Goal: Task Accomplishment & Management: Manage account settings

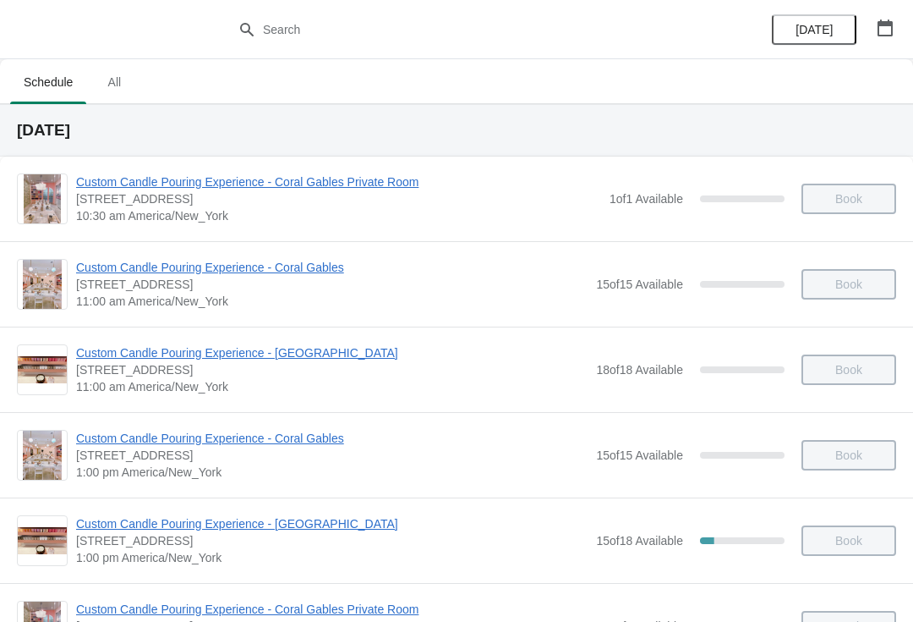
click at [885, 25] on icon "button" at bounding box center [885, 27] width 15 height 17
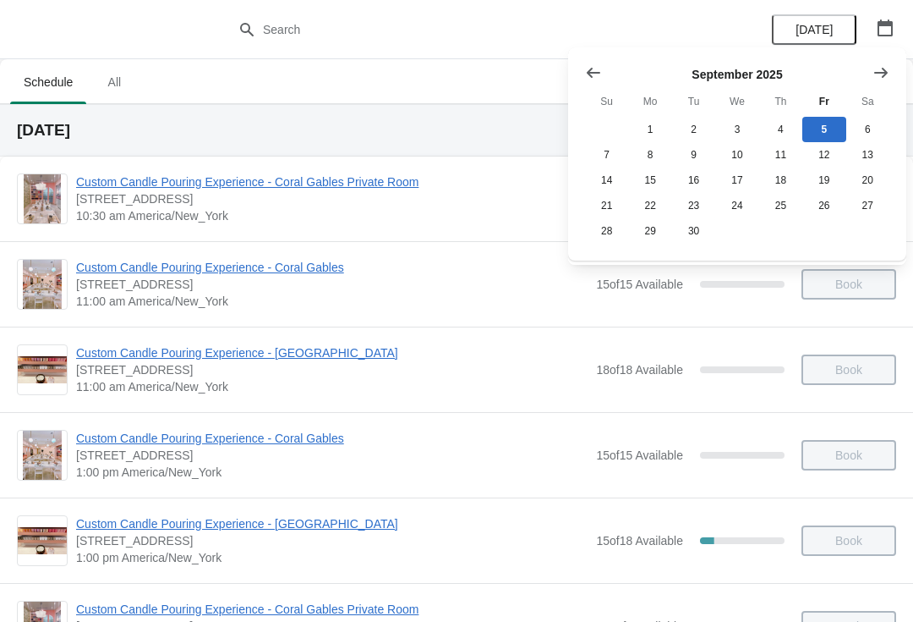
click at [879, 68] on icon "Show next month, October 2025" at bounding box center [881, 72] width 17 height 17
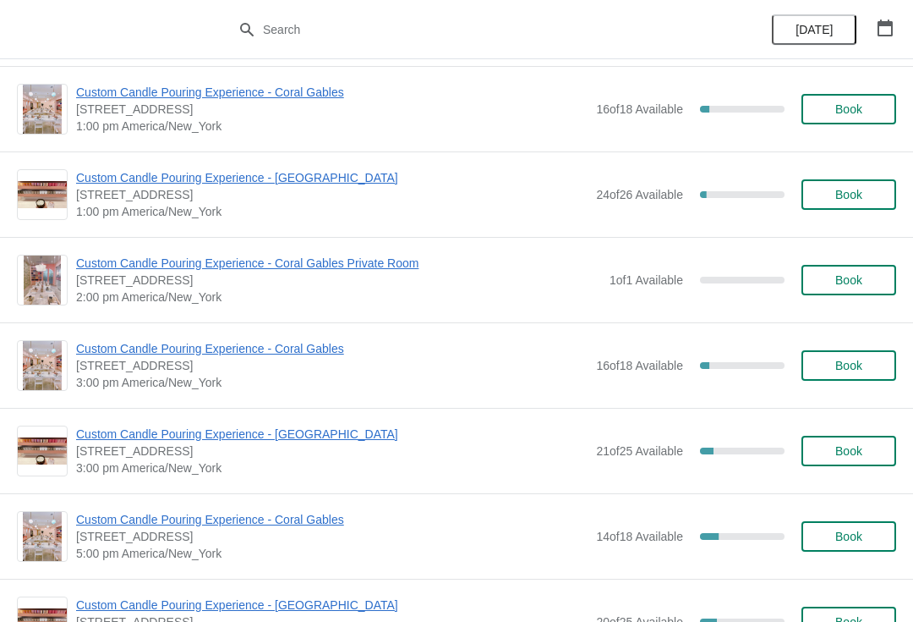
scroll to position [1765, 0]
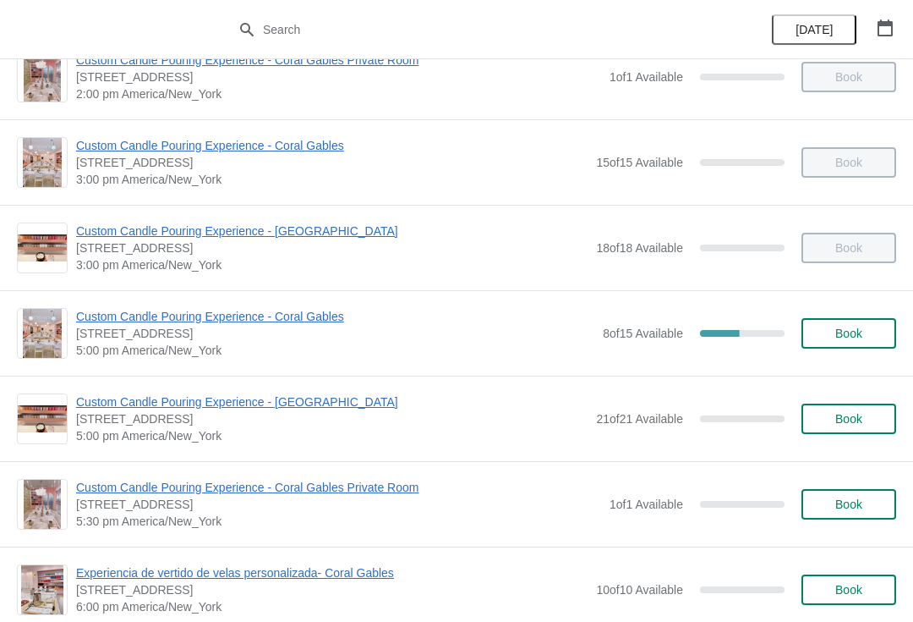
scroll to position [550, 0]
click at [110, 302] on div "Custom Candle Pouring Experience - Coral Gables 154 Giralda Avenue, Coral Gable…" at bounding box center [456, 331] width 913 height 85
click at [106, 313] on span "Custom Candle Pouring Experience - Coral Gables" at bounding box center [335, 315] width 518 height 17
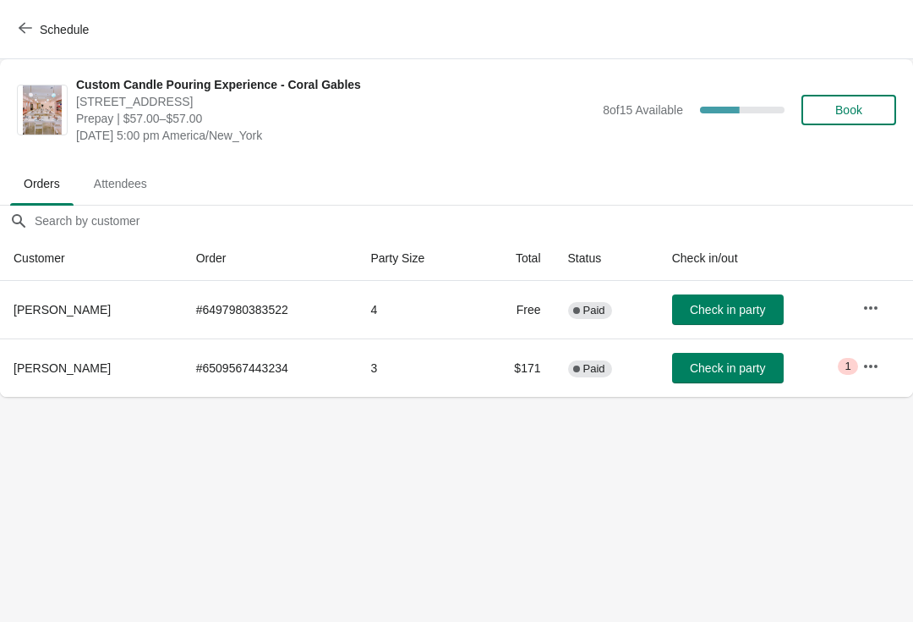
scroll to position [0, 0]
click at [869, 376] on button "button" at bounding box center [871, 366] width 30 height 30
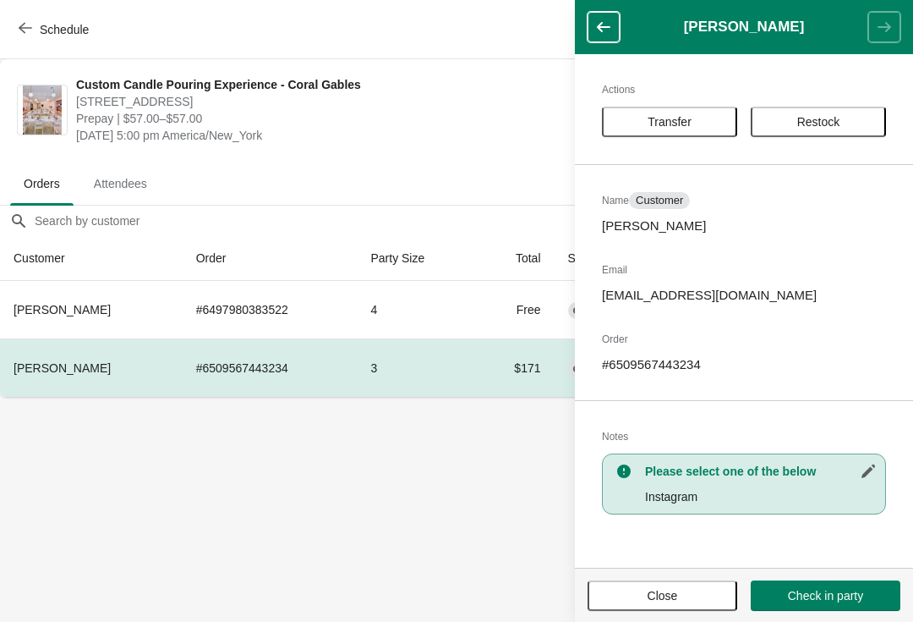
click at [689, 118] on span "Transfer" at bounding box center [670, 122] width 44 height 14
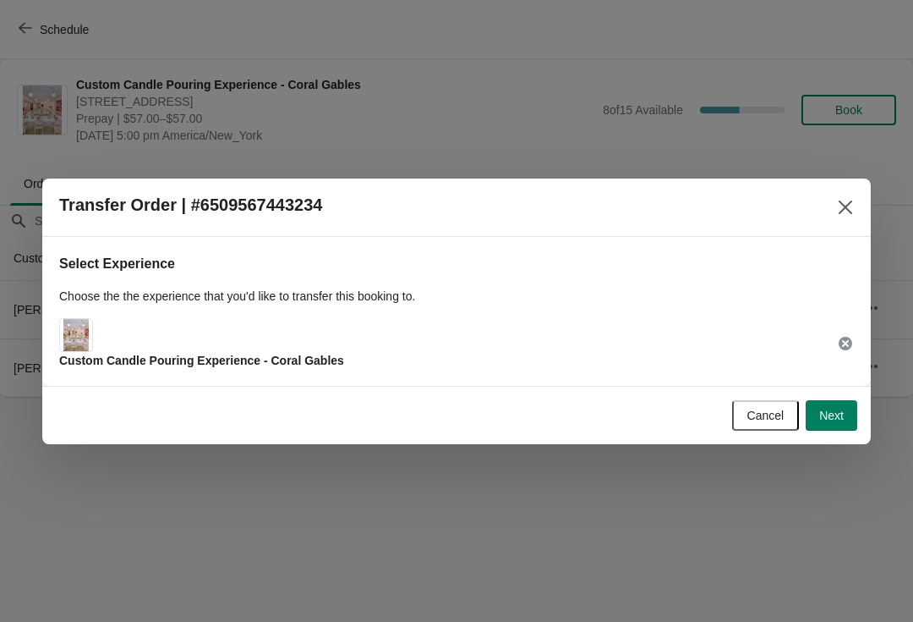
click at [847, 415] on button "Next" at bounding box center [832, 415] width 52 height 30
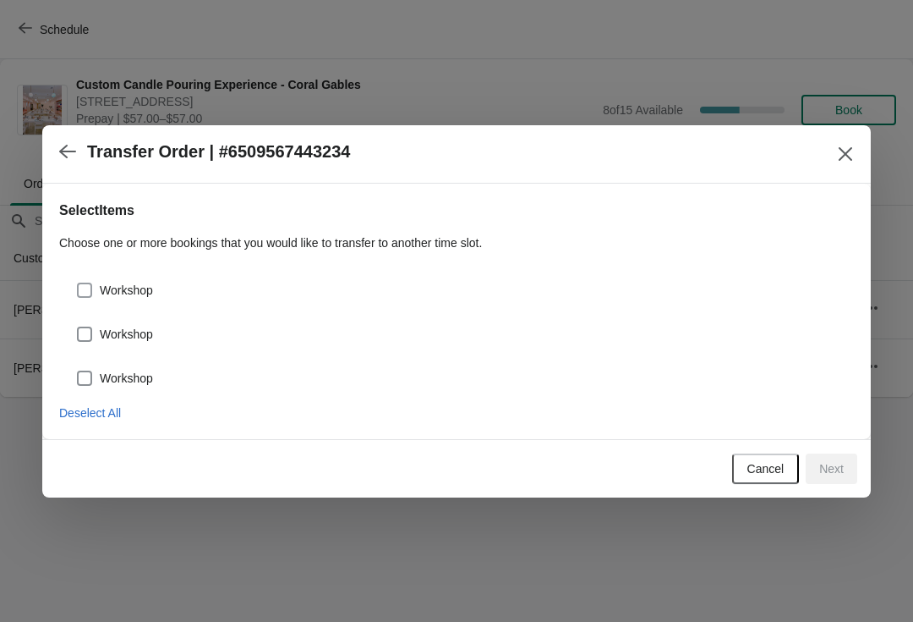
click at [151, 300] on label "Workshop" at bounding box center [114, 290] width 77 height 24
click at [78, 283] on input "Workshop" at bounding box center [77, 282] width 1 height 1
checkbox input "true"
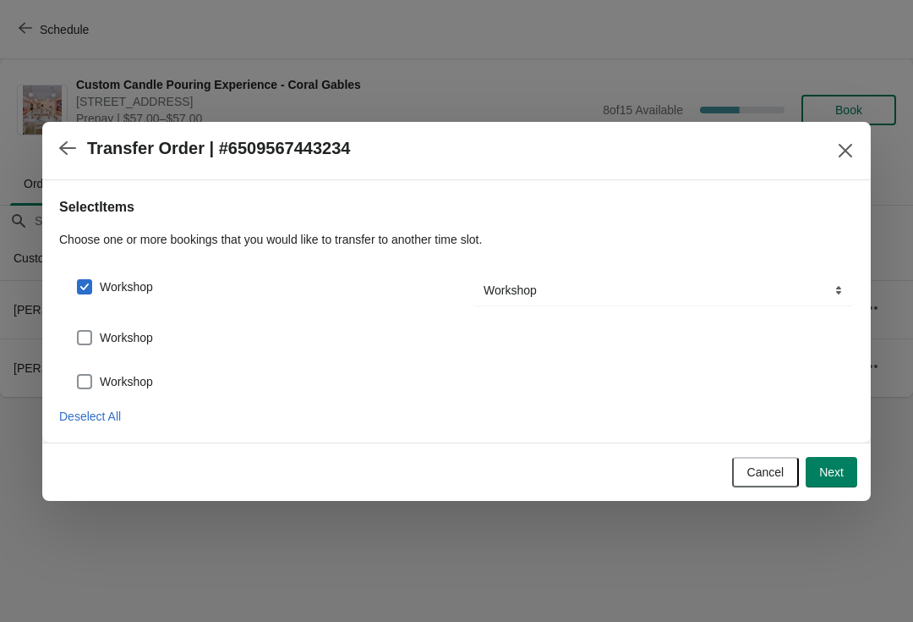
click at [127, 345] on span "Workshop" at bounding box center [126, 337] width 53 height 17
click at [78, 331] on input "Workshop" at bounding box center [77, 330] width 1 height 1
checkbox input "true"
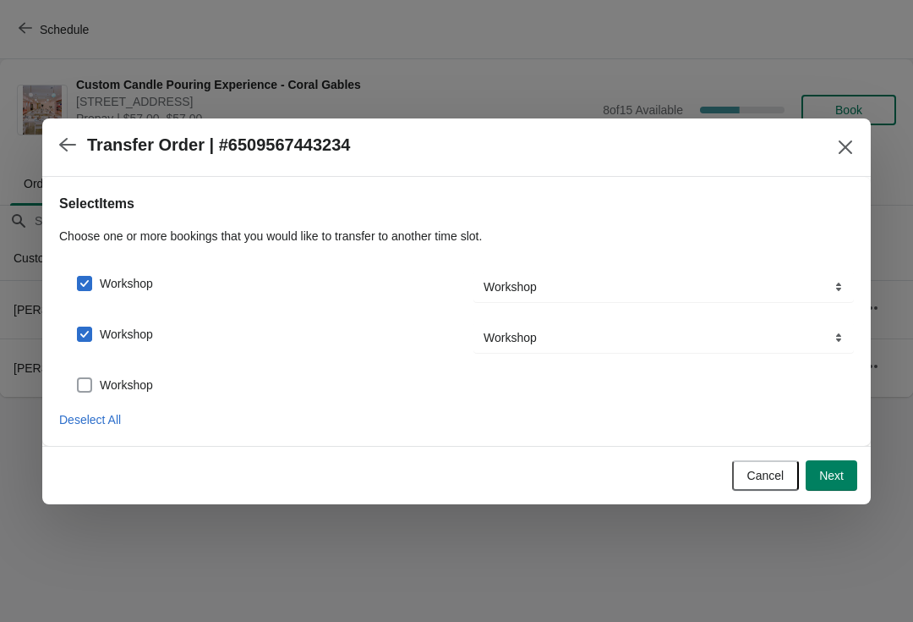
click at [143, 389] on span "Workshop" at bounding box center [126, 384] width 53 height 17
click at [78, 378] on input "Workshop" at bounding box center [77, 377] width 1 height 1
checkbox input "true"
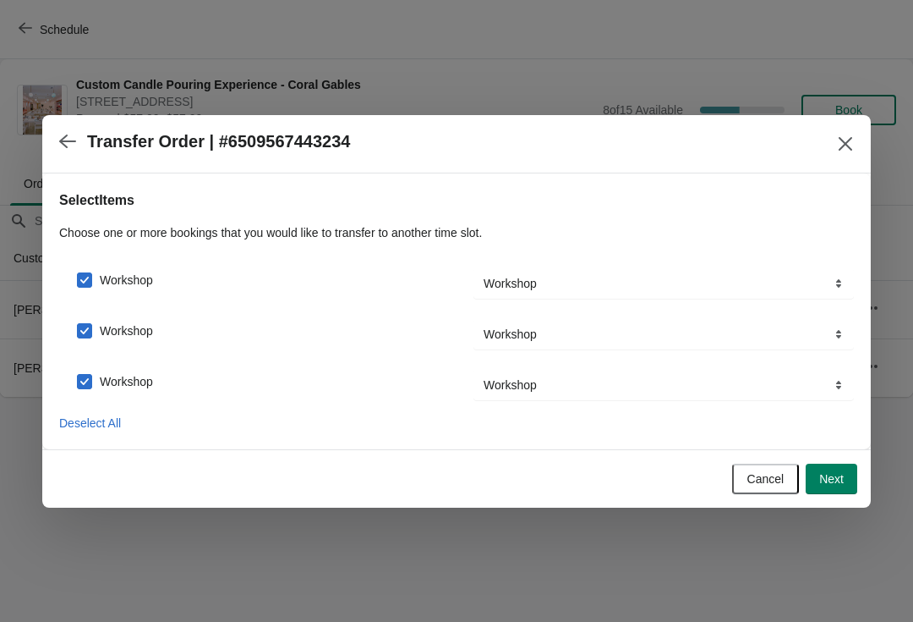
click at [841, 493] on button "Next" at bounding box center [832, 478] width 52 height 30
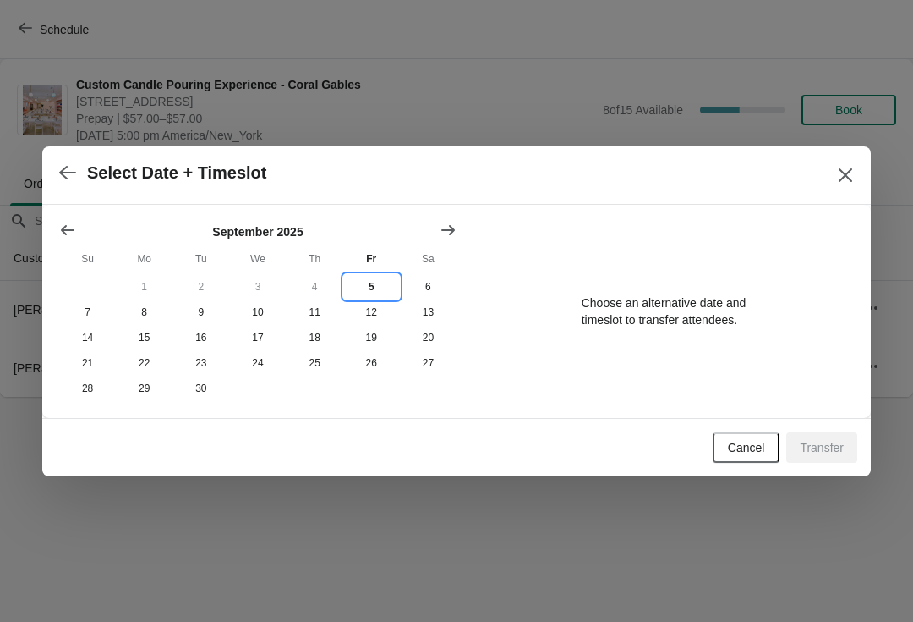
click at [375, 293] on button "5" at bounding box center [371, 286] width 57 height 25
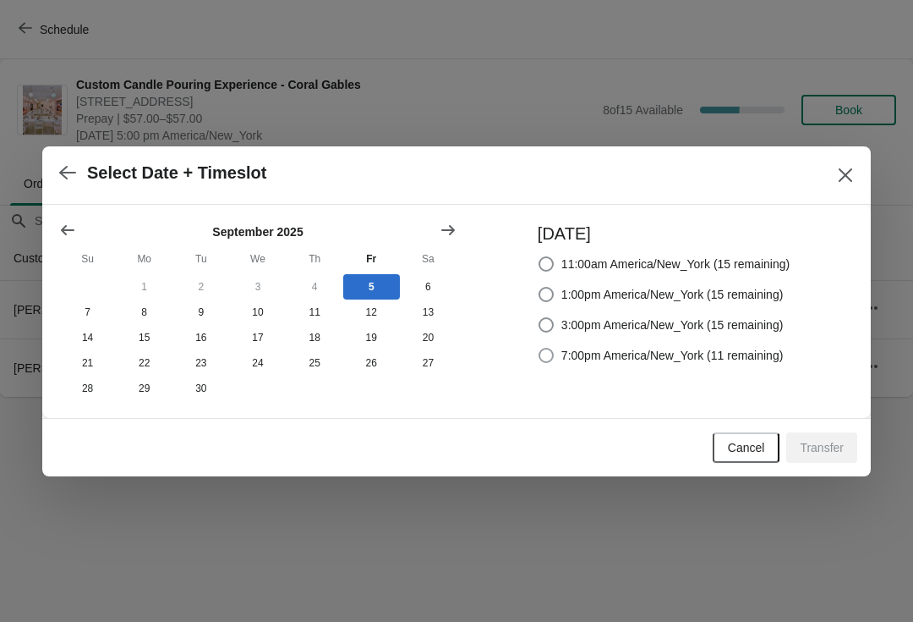
click at [572, 356] on span "7:00pm America/New_York (11 remaining)" at bounding box center [672, 355] width 222 height 17
click at [539, 348] on input "7:00pm America/New_York (11 remaining)" at bounding box center [539, 348] width 1 height 1
radio input "true"
click at [827, 459] on button "Transfer" at bounding box center [821, 447] width 71 height 30
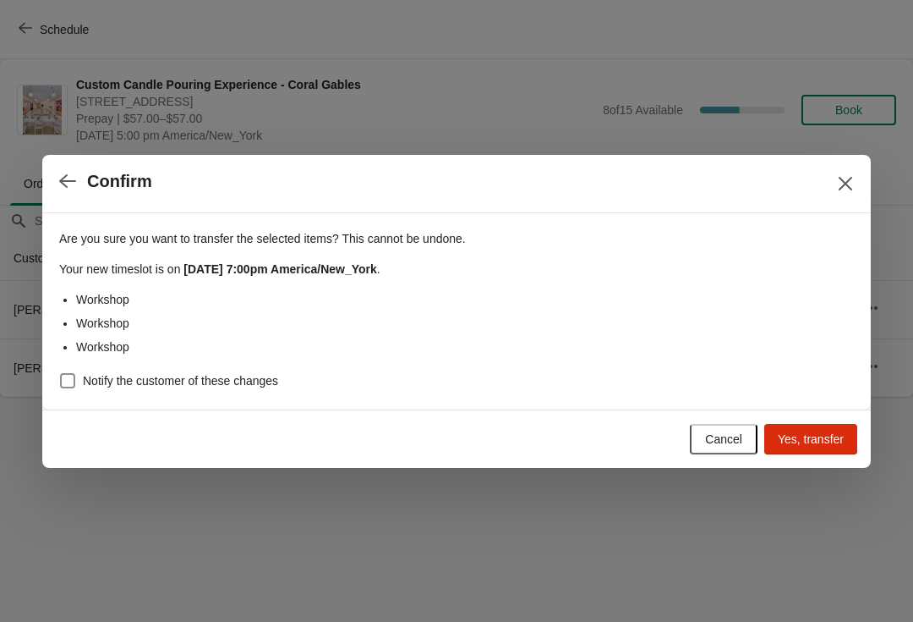
click at [120, 386] on span "Notify the customer of these changes" at bounding box center [180, 380] width 195 height 17
click at [61, 374] on input "Notify the customer of these changes" at bounding box center [60, 373] width 1 height 1
checkbox input "true"
click at [819, 446] on button "Yes, transfer" at bounding box center [810, 439] width 93 height 30
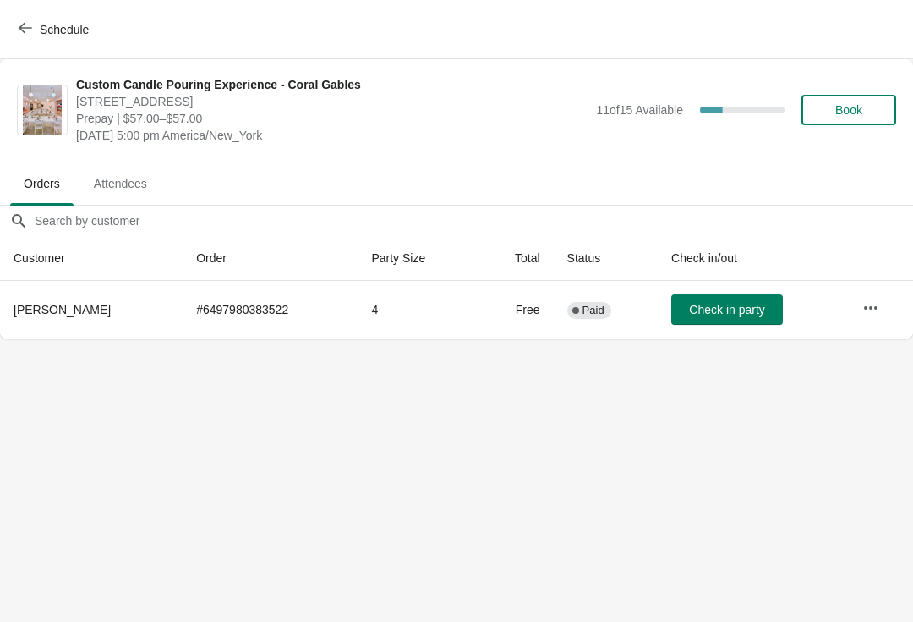
click at [19, 19] on button "Schedule" at bounding box center [55, 29] width 94 height 30
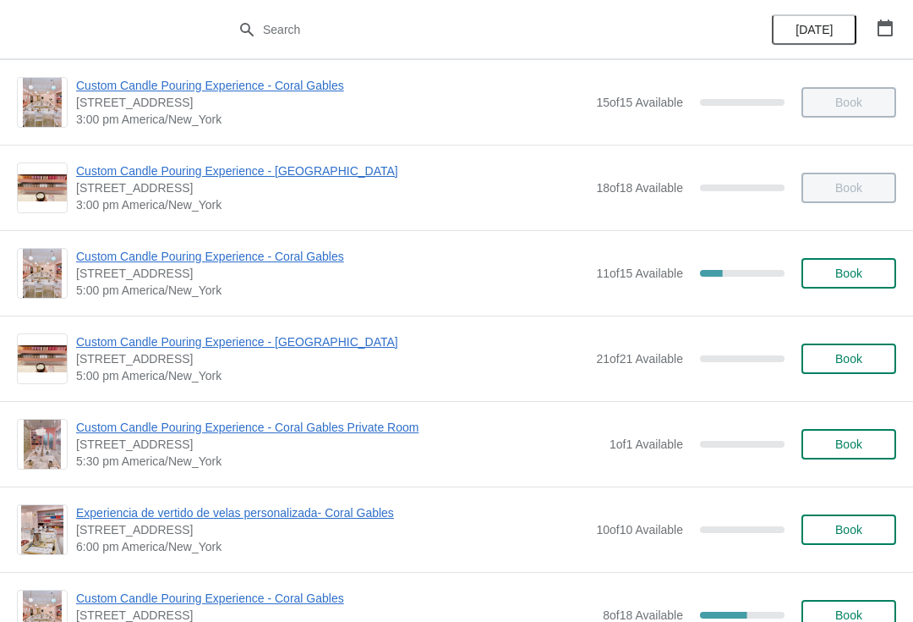
scroll to position [610, 0]
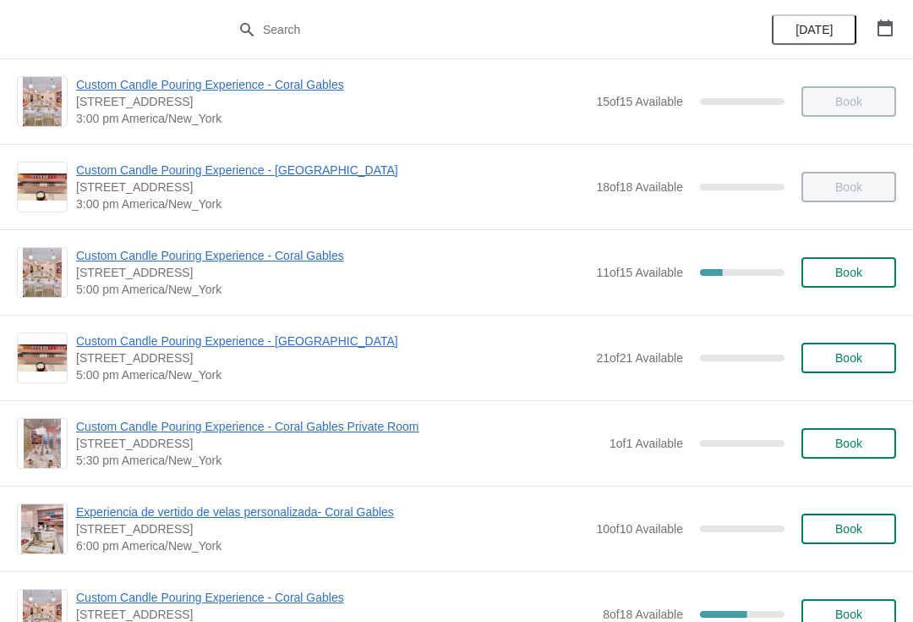
click at [271, 263] on span "Custom Candle Pouring Experience - Coral Gables" at bounding box center [332, 255] width 512 height 17
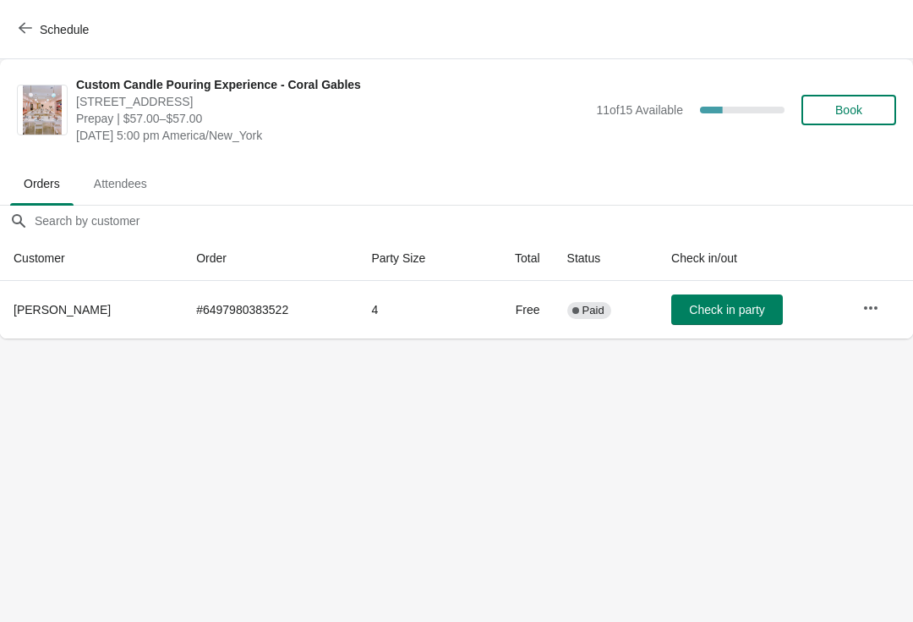
click at [868, 299] on icon "button" at bounding box center [871, 307] width 17 height 17
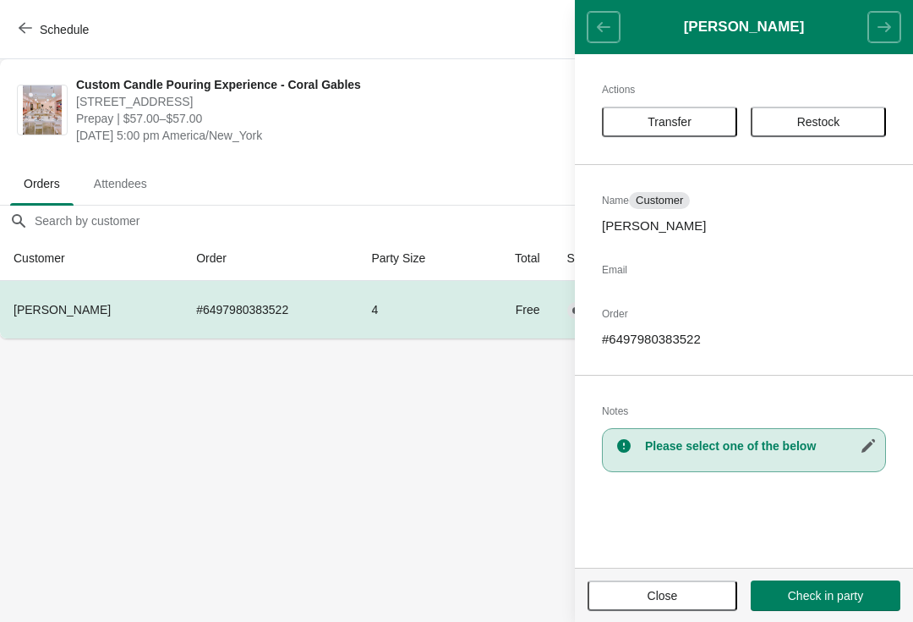
click at [652, 569] on footer "Close Check in party" at bounding box center [744, 594] width 338 height 54
click at [669, 608] on button "Close" at bounding box center [663, 595] width 150 height 30
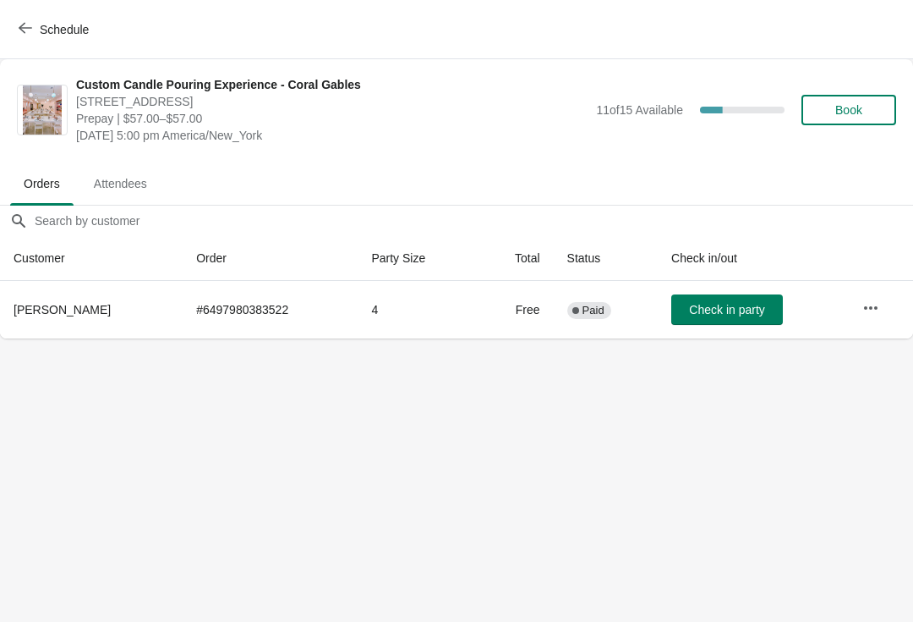
click at [891, 290] on td at bounding box center [881, 310] width 64 height 58
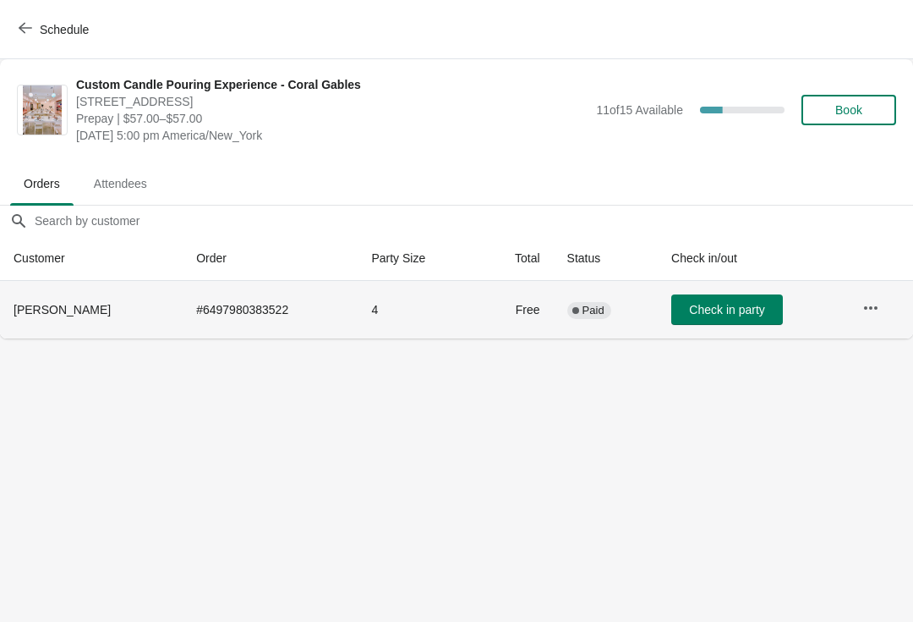
click at [712, 303] on span "Check in party" at bounding box center [726, 310] width 75 height 14
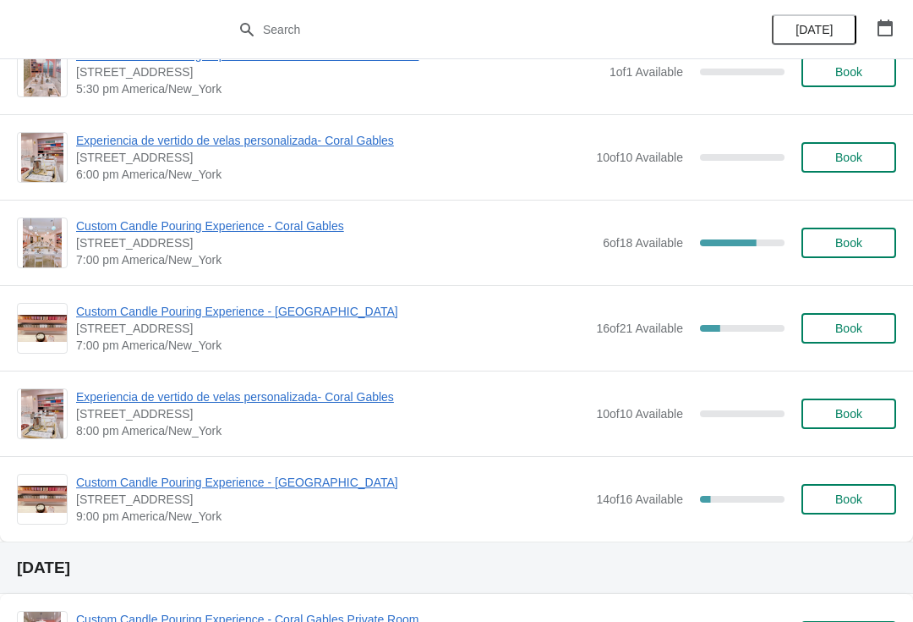
scroll to position [980, 0]
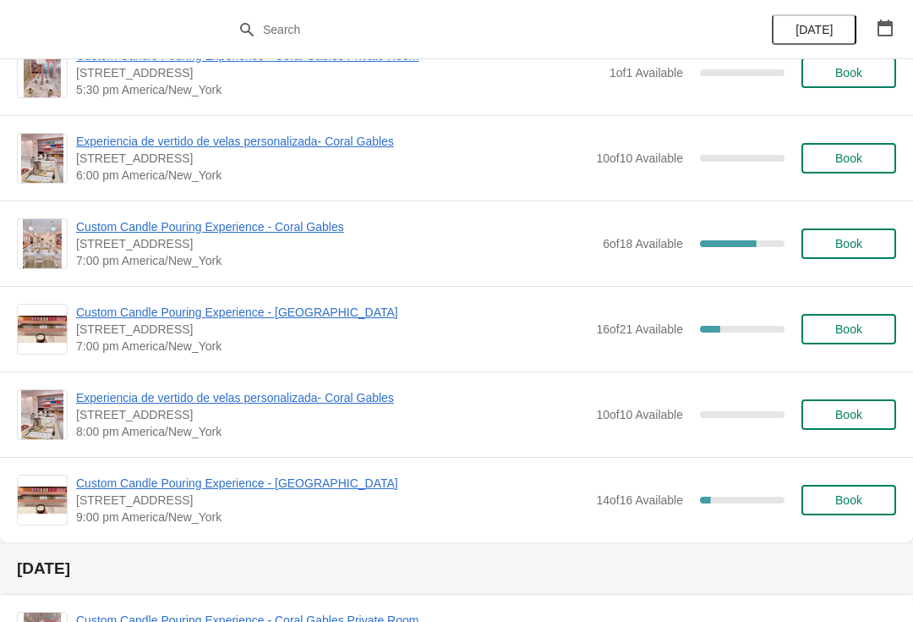
click at [126, 233] on span "Custom Candle Pouring Experience - Coral Gables" at bounding box center [335, 226] width 518 height 17
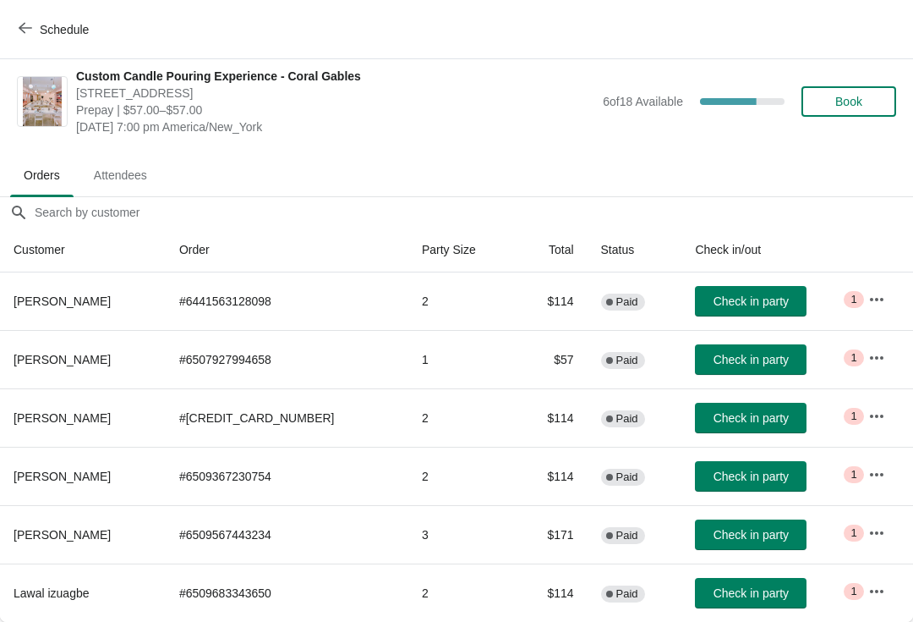
scroll to position [8, 0]
click at [32, 15] on button "Schedule" at bounding box center [55, 29] width 94 height 30
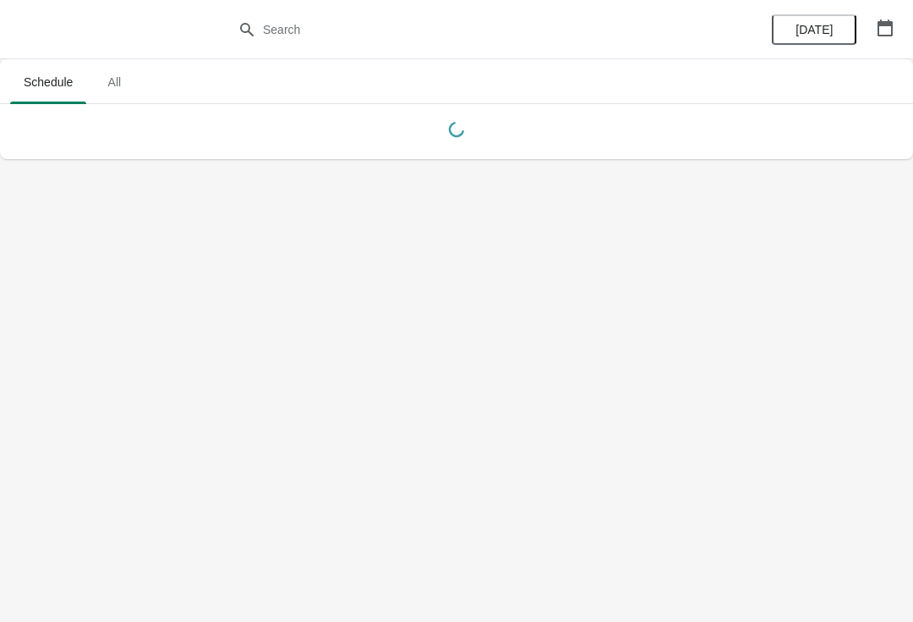
scroll to position [0, 0]
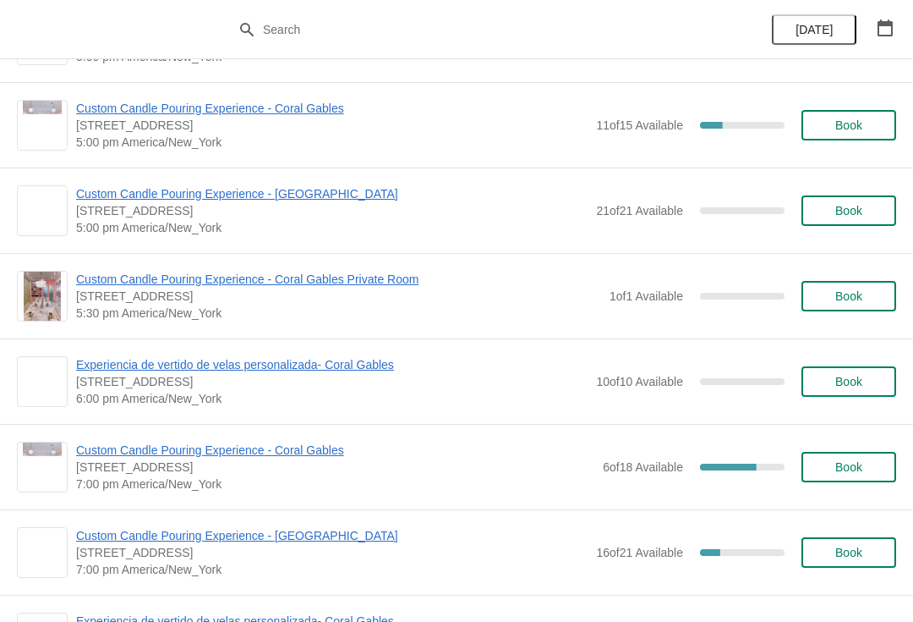
scroll to position [789, 0]
